Goal: Task Accomplishment & Management: Use online tool/utility

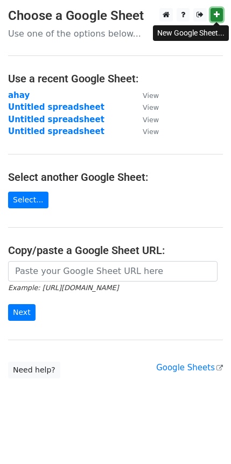
click at [215, 17] on icon at bounding box center [217, 15] width 6 height 8
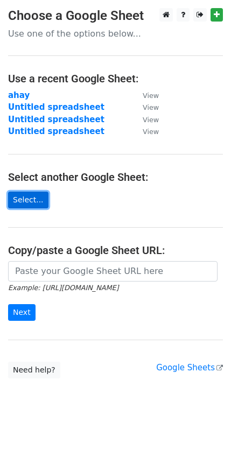
click at [26, 201] on link "Select..." at bounding box center [28, 199] width 40 height 17
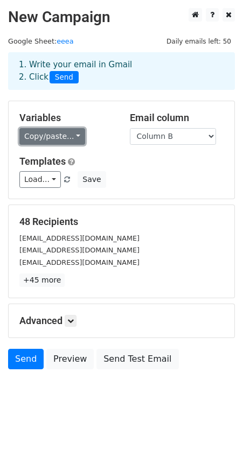
click at [73, 134] on link "Copy/paste..." at bounding box center [52, 136] width 66 height 17
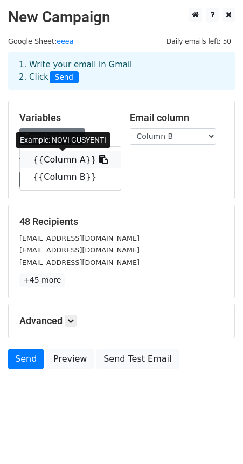
click at [81, 160] on link "{{Column A}}" at bounding box center [70, 159] width 101 height 17
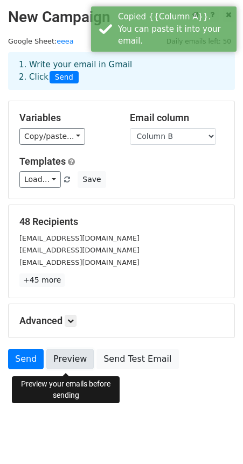
click at [76, 358] on link "Preview" at bounding box center [69, 359] width 47 height 20
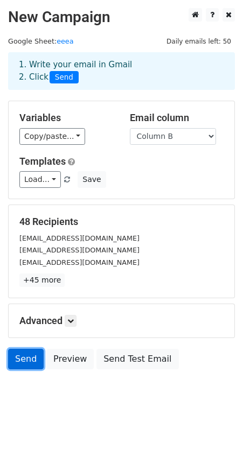
click at [21, 357] on link "Send" at bounding box center [25, 359] width 35 height 20
